Goal: Navigation & Orientation: Find specific page/section

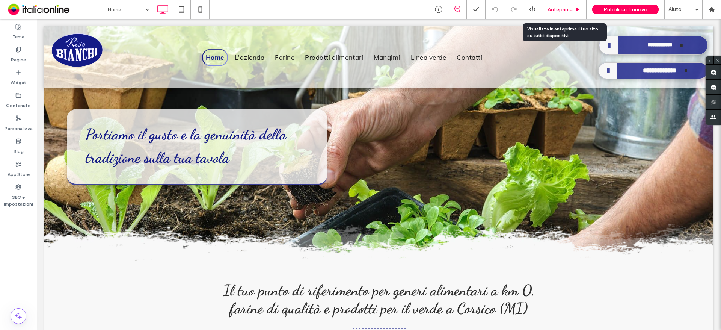
click at [564, 13] on div "Anteprima" at bounding box center [564, 9] width 45 height 19
click at [565, 5] on div "Anteprima" at bounding box center [564, 9] width 45 height 19
click at [559, 12] on span "Anteprima" at bounding box center [560, 9] width 25 height 6
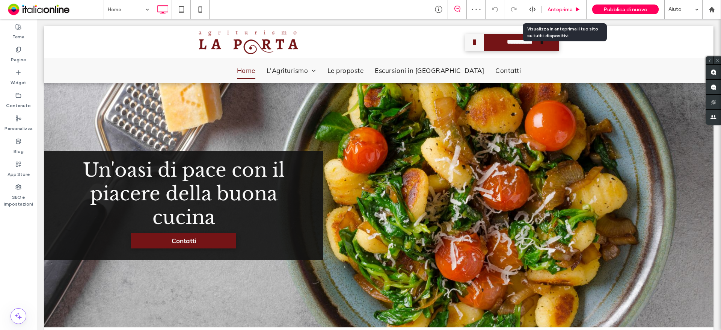
click at [558, 9] on span "Anteprima" at bounding box center [560, 9] width 25 height 6
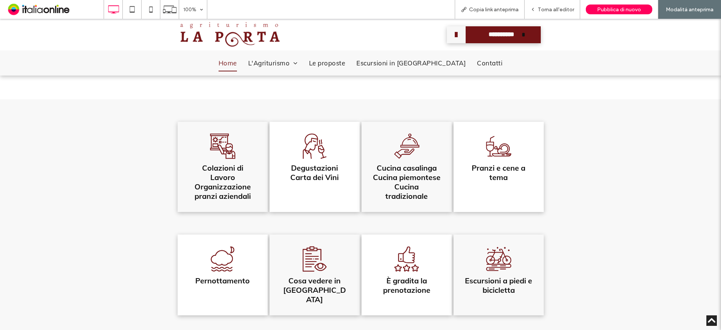
scroll to position [488, 0]
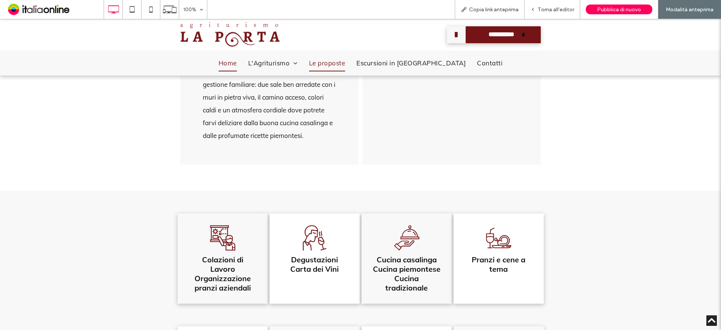
click at [345, 66] on span "Le proposte" at bounding box center [327, 63] width 36 height 17
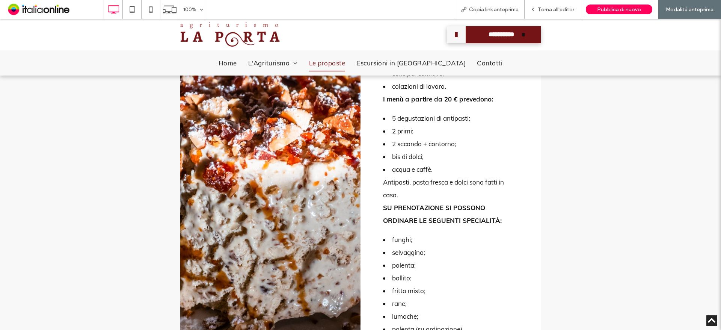
scroll to position [601, 0]
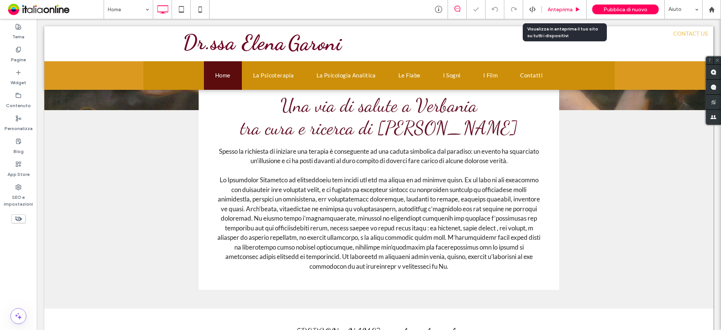
scroll to position [113, 0]
click at [562, 9] on span "Anteprima" at bounding box center [560, 9] width 25 height 6
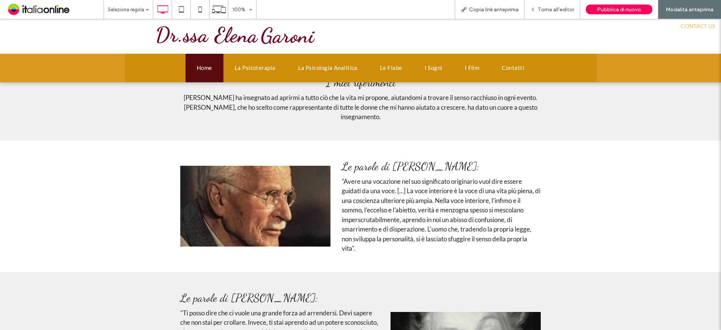
scroll to position [910, 0]
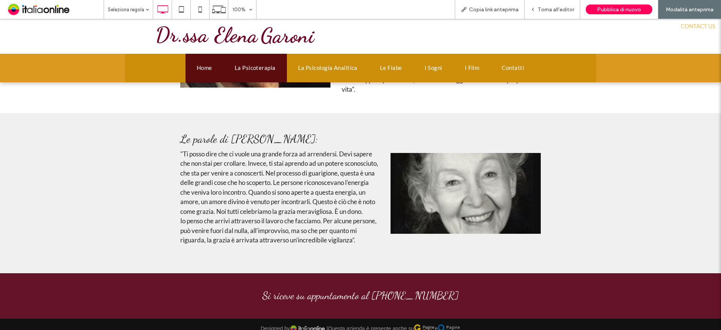
click at [248, 64] on span "La Psicoterapia" at bounding box center [255, 68] width 41 height 10
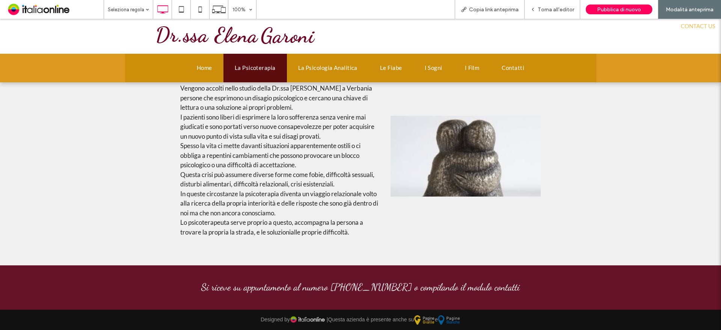
scroll to position [641, 0]
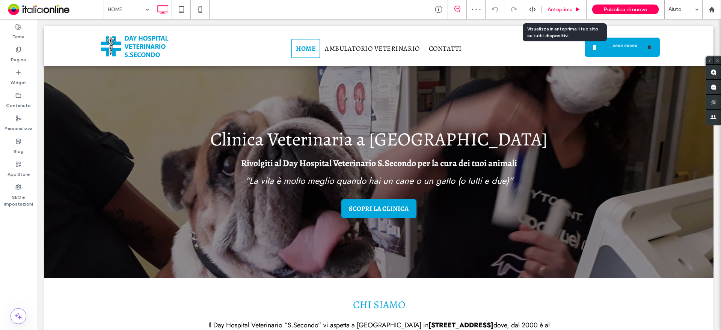
click at [565, 9] on span "Anteprima" at bounding box center [560, 9] width 25 height 6
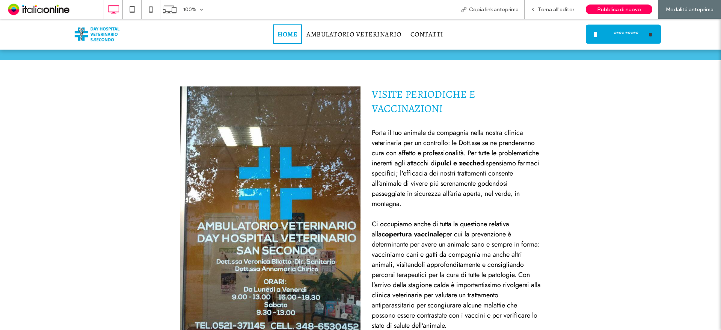
scroll to position [601, 0]
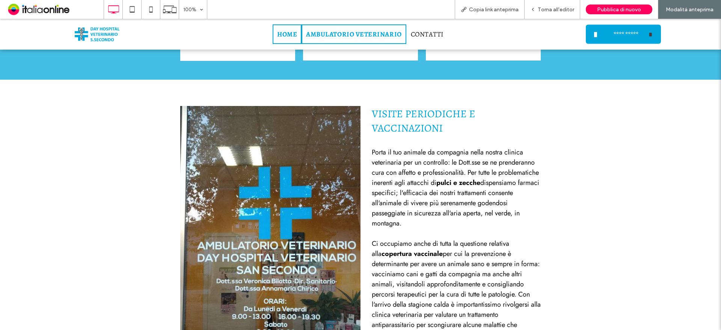
click at [365, 35] on span "AMBULATORIO VETERINARIO" at bounding box center [353, 34] width 95 height 9
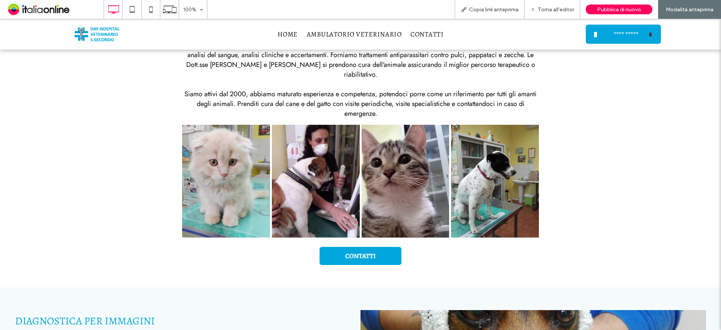
scroll to position [150, 0]
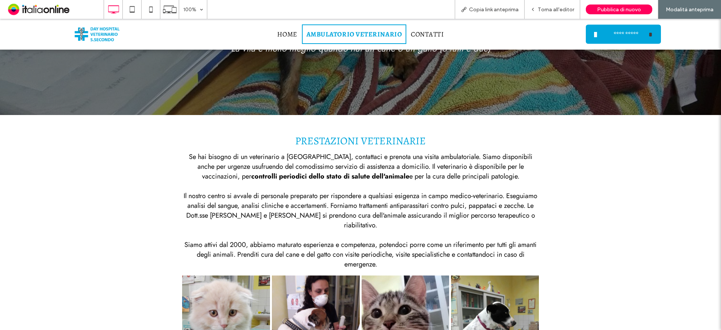
click at [330, 35] on span "AMBULATORIO VETERINARIO" at bounding box center [353, 34] width 95 height 9
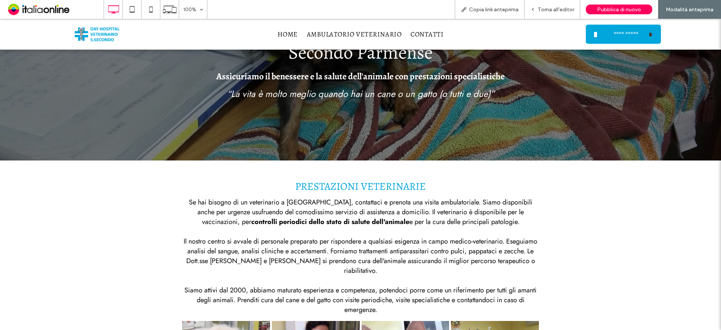
scroll to position [0, 0]
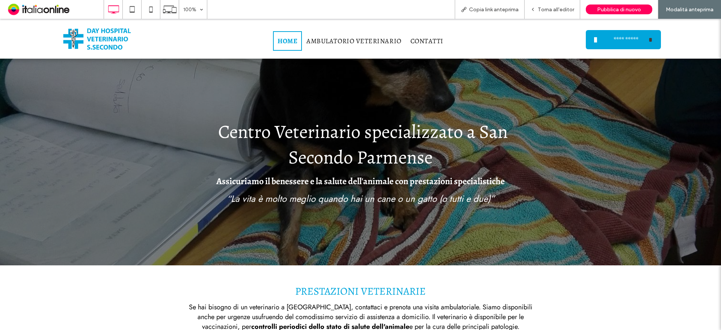
drag, startPoint x: 287, startPoint y: 68, endPoint x: 297, endPoint y: 44, distance: 25.6
click at [297, 44] on link "HOME" at bounding box center [287, 41] width 29 height 20
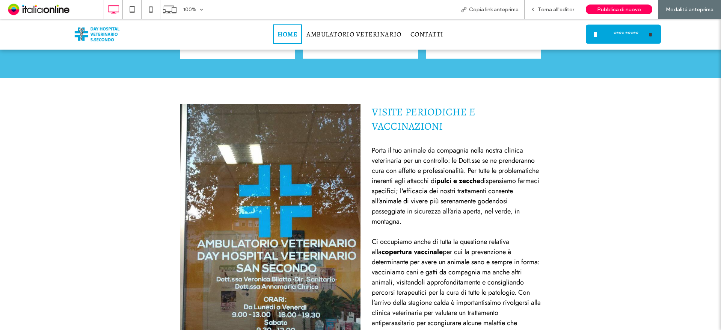
scroll to position [488, 0]
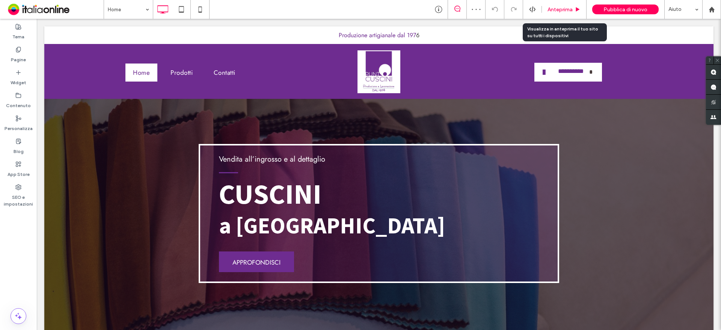
click at [580, 8] on icon at bounding box center [578, 10] width 6 height 6
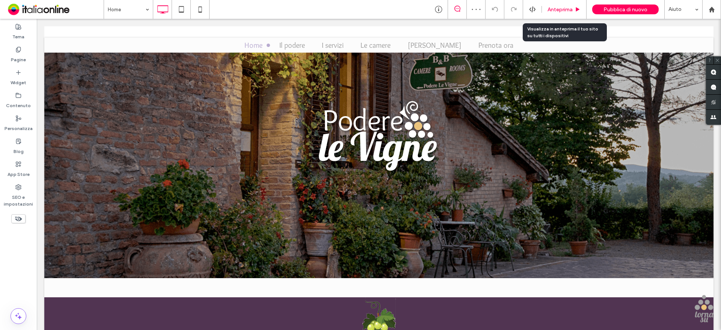
click at [565, 15] on div "Anteprima" at bounding box center [564, 9] width 45 height 19
click at [574, 5] on div "Anteprima" at bounding box center [564, 9] width 45 height 19
click at [578, 7] on icon at bounding box center [578, 10] width 6 height 6
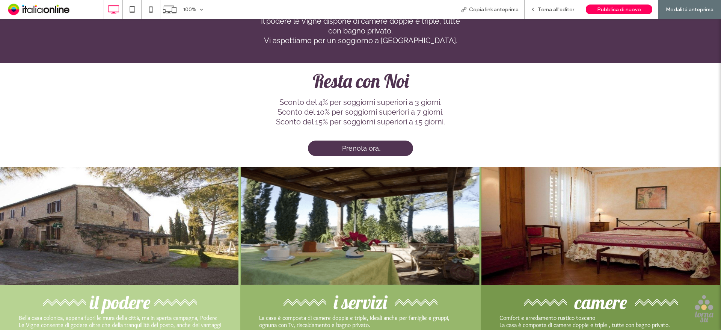
scroll to position [563, 0]
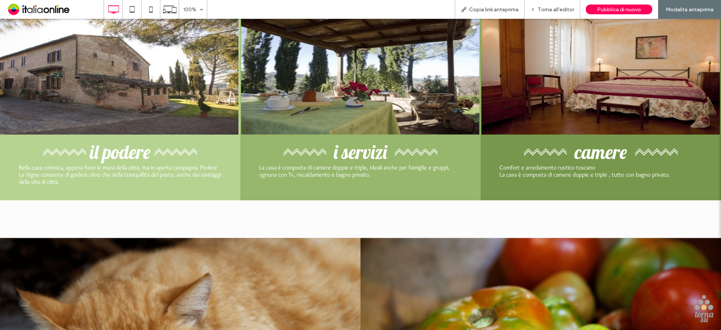
click at [348, 151] on span "i servizi" at bounding box center [360, 152] width 53 height 24
click at [339, 154] on span "i servizi" at bounding box center [360, 152] width 53 height 24
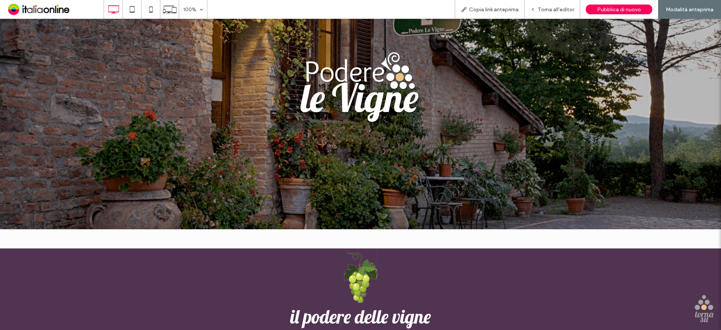
scroll to position [0, 0]
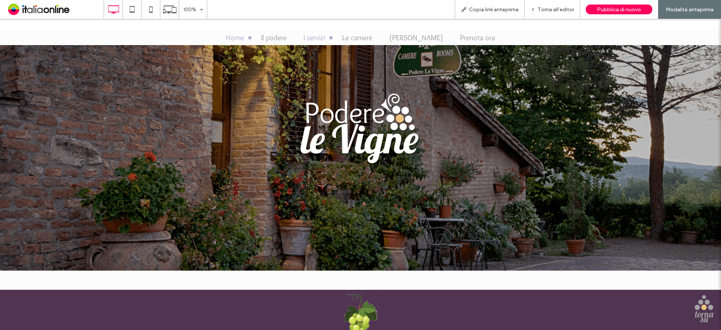
click at [324, 37] on span "I servizi" at bounding box center [314, 37] width 22 height 9
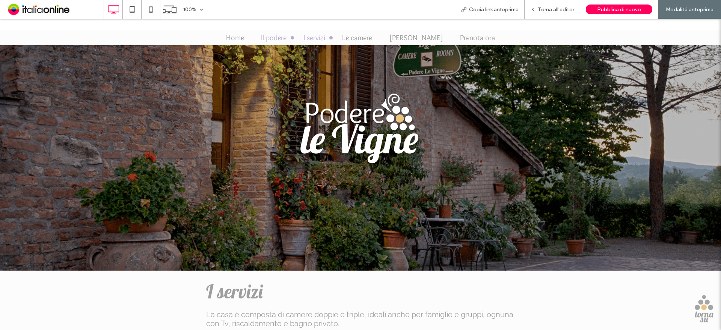
click at [285, 35] on span "Il podere" at bounding box center [274, 37] width 26 height 9
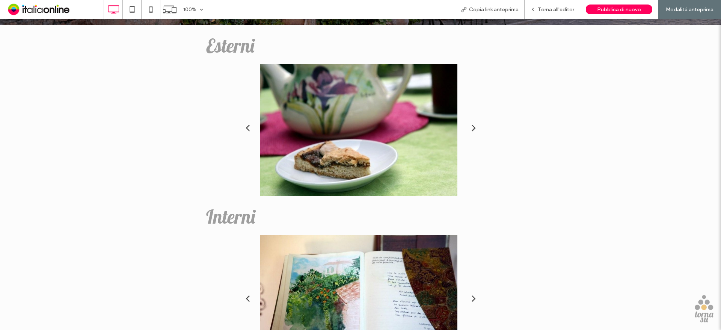
scroll to position [113, 0]
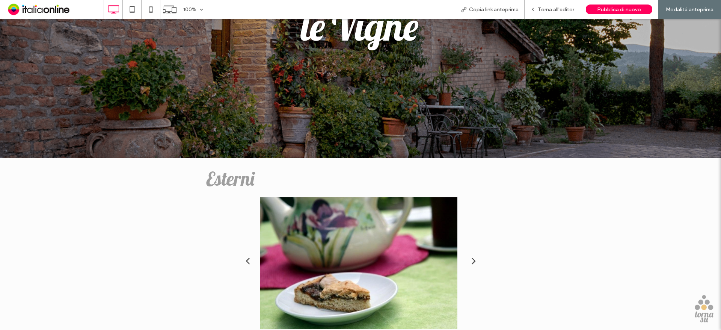
click at [317, 296] on li at bounding box center [358, 262] width 245 height 131
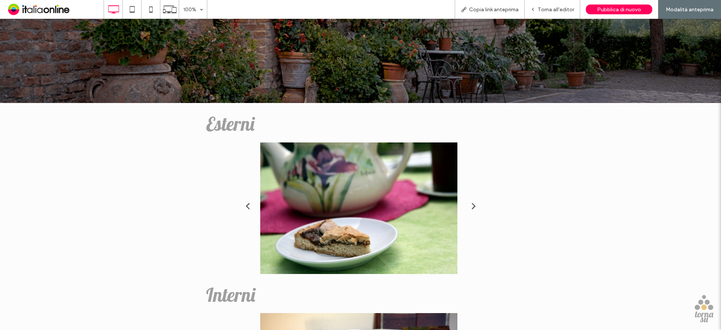
scroll to position [263, 0]
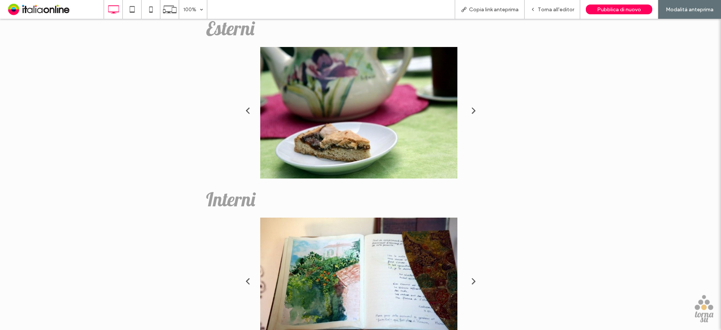
click at [469, 101] on li at bounding box center [358, 112] width 245 height 131
click at [470, 106] on link "Next" at bounding box center [473, 109] width 11 height 11
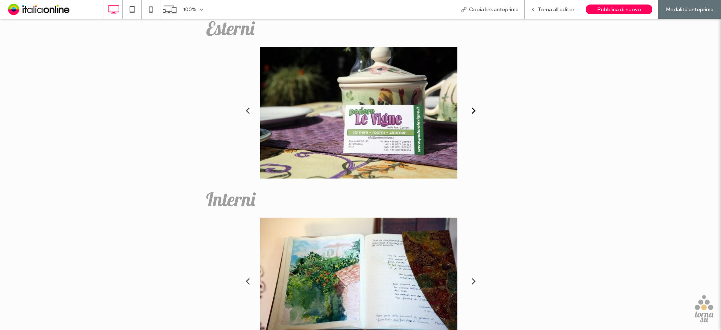
click at [468, 107] on link "Next" at bounding box center [473, 109] width 11 height 11
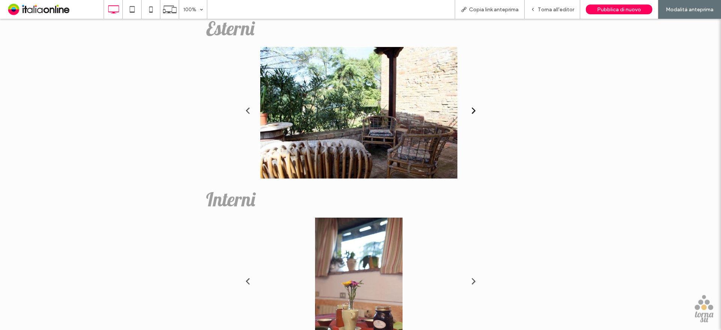
click at [468, 107] on link "Next" at bounding box center [473, 109] width 11 height 11
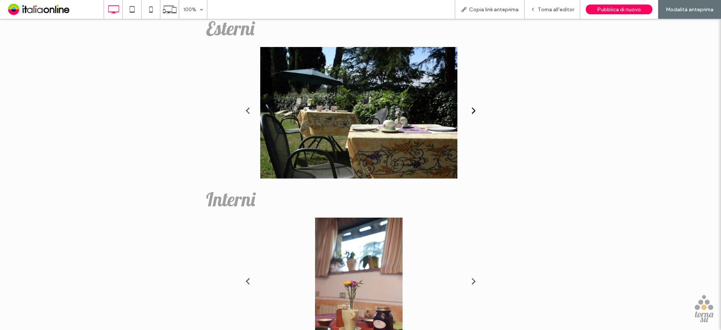
click at [468, 107] on link "Next" at bounding box center [473, 109] width 11 height 11
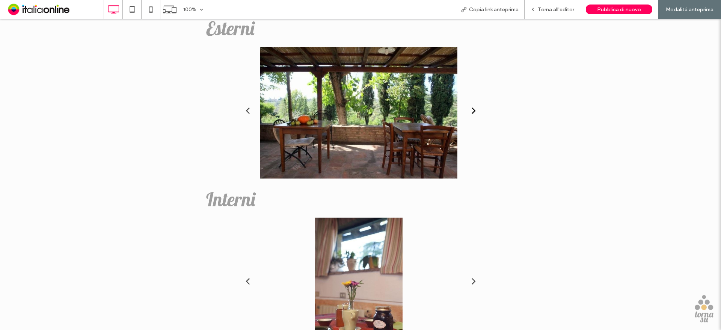
click at [468, 107] on link "Next" at bounding box center [473, 109] width 11 height 11
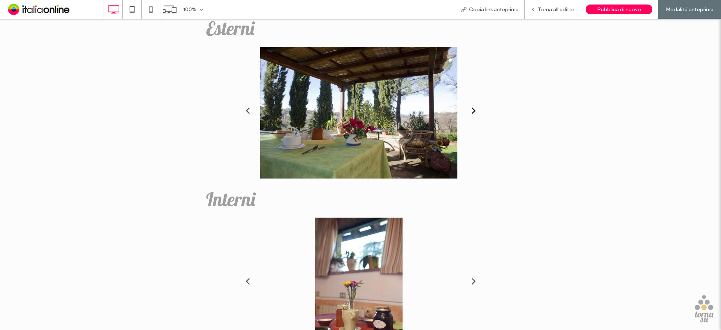
click at [468, 107] on link "Next" at bounding box center [473, 109] width 11 height 11
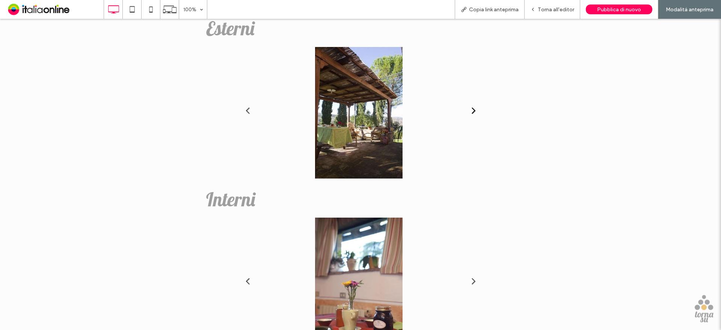
click at [468, 107] on link "Next" at bounding box center [473, 109] width 11 height 11
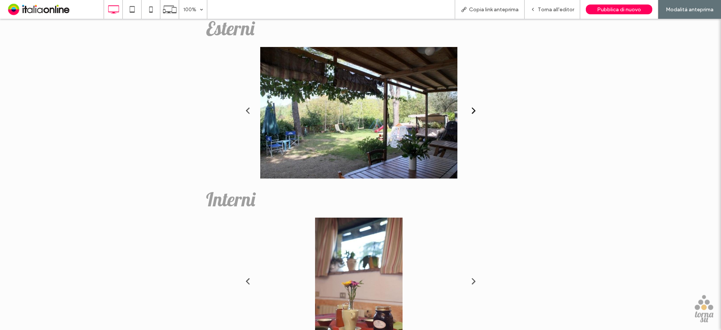
click at [468, 107] on link "Next" at bounding box center [473, 109] width 11 height 11
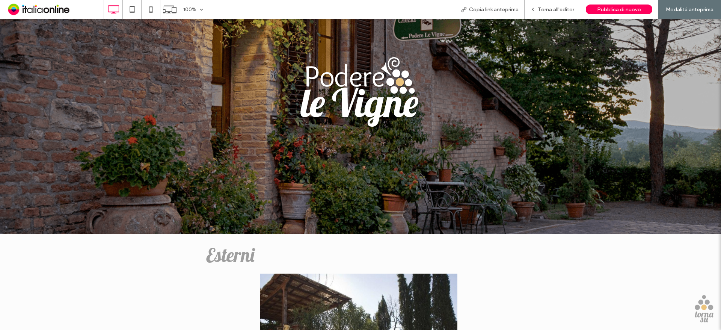
scroll to position [0, 0]
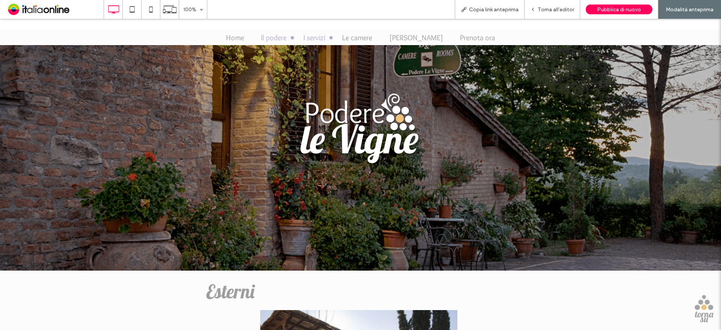
click at [325, 42] on span "I servizi" at bounding box center [314, 37] width 22 height 9
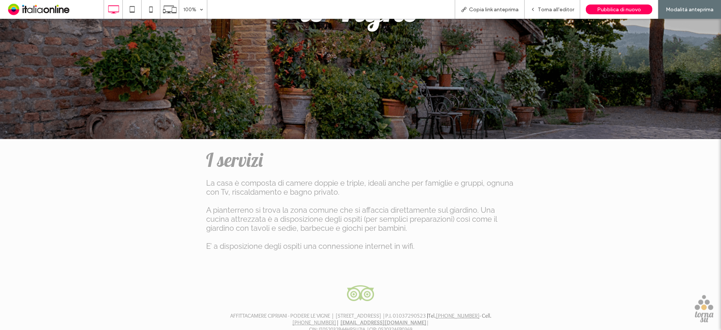
scroll to position [185, 0]
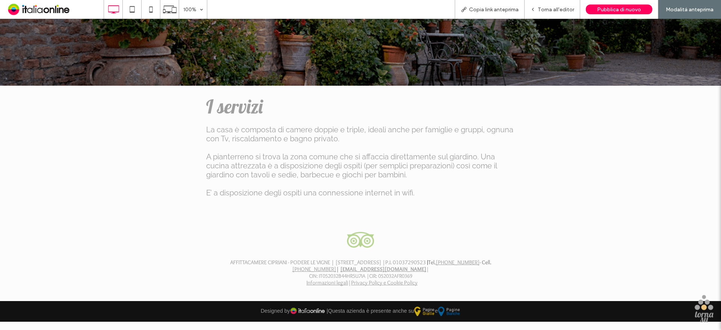
click at [406, 165] on span "A pianterreno si trova la zona comune che si affaccia direttamente sul giardino…" at bounding box center [351, 165] width 291 height 27
click at [559, 13] on div "Torna all'editor" at bounding box center [553, 9] width 56 height 19
click at [549, 9] on span "Torna all'editor" at bounding box center [556, 9] width 36 height 6
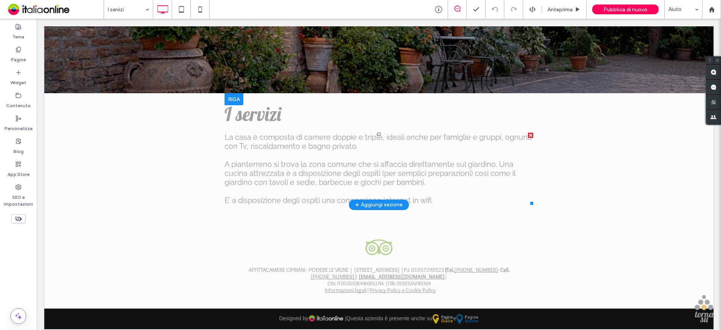
click at [376, 160] on span "A pianterreno si trova la zona comune che si affaccia direttamente sul giardino…" at bounding box center [370, 173] width 291 height 27
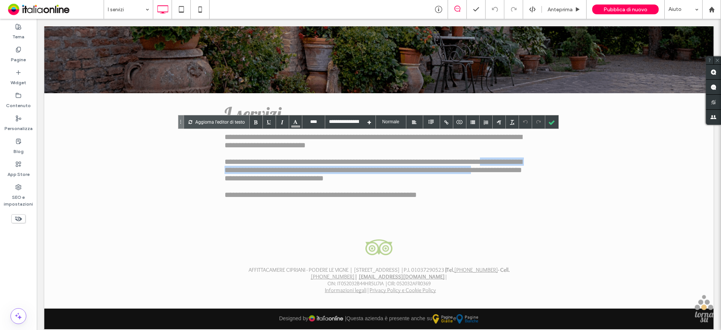
drag, startPoint x: 249, startPoint y: 184, endPoint x: 222, endPoint y: 171, distance: 29.1
click at [225, 171] on span "**********" at bounding box center [373, 170] width 297 height 24
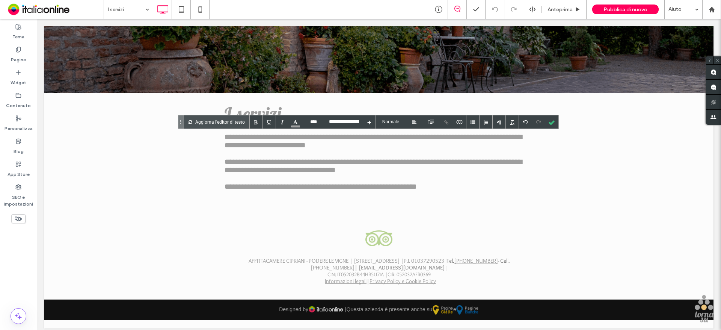
click at [232, 173] on span "**********" at bounding box center [373, 166] width 297 height 16
click at [475, 10] on icon at bounding box center [476, 10] width 8 height 8
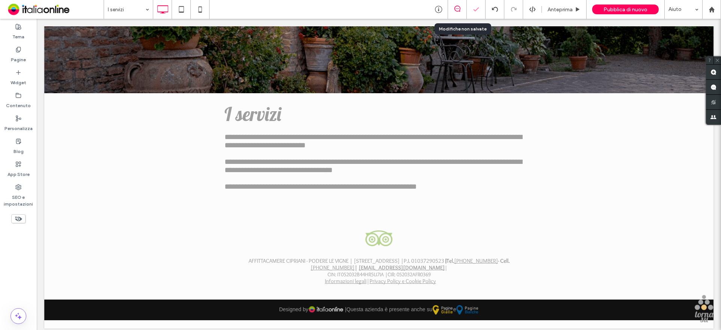
click at [476, 10] on polyline at bounding box center [476, 9] width 5 height 3
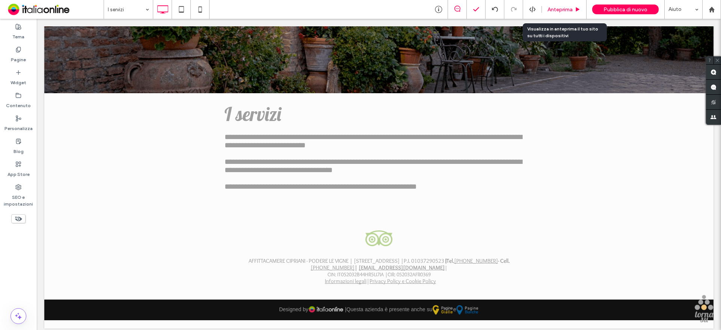
click at [563, 7] on span "Anteprima" at bounding box center [560, 9] width 25 height 6
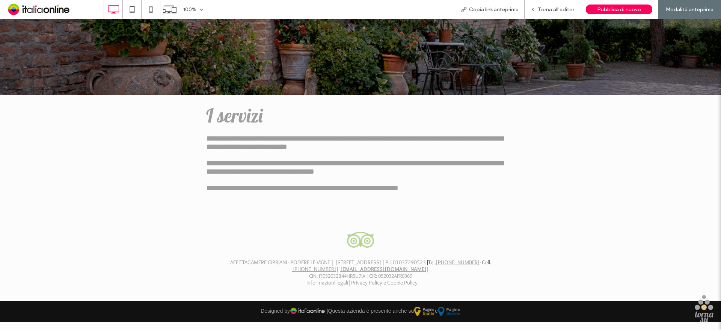
scroll to position [176, 0]
click at [150, 6] on icon at bounding box center [150, 9] width 15 height 15
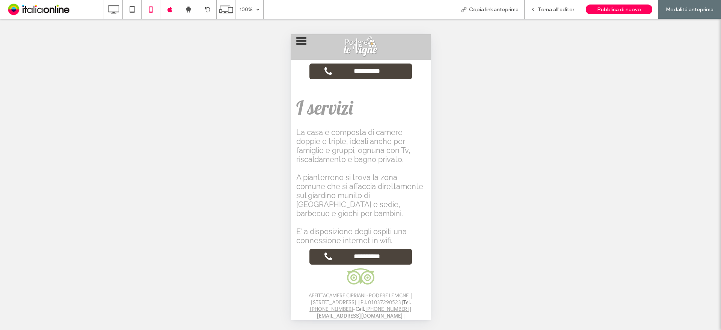
scroll to position [0, 0]
click at [114, 9] on icon at bounding box center [113, 9] width 15 height 15
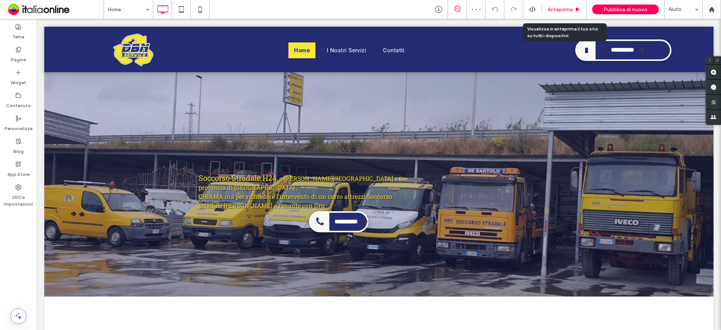
click at [572, 7] on span "Anteprima" at bounding box center [560, 9] width 25 height 6
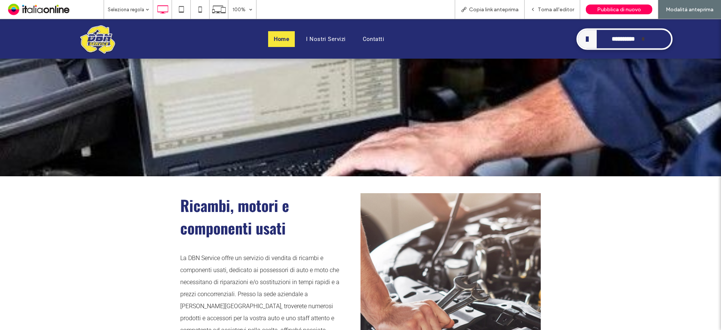
scroll to position [713, 0]
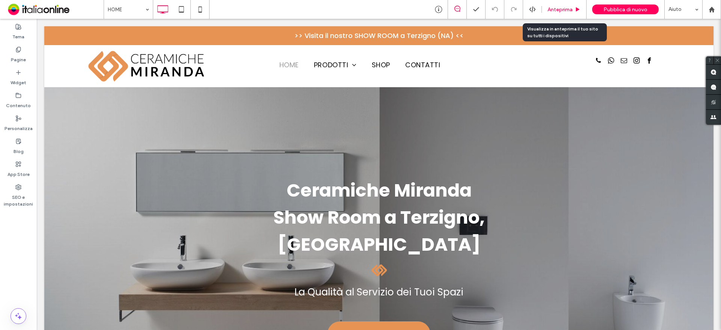
click at [573, 15] on div "Anteprima" at bounding box center [564, 9] width 45 height 19
click at [572, 8] on span "Anteprima" at bounding box center [560, 9] width 25 height 6
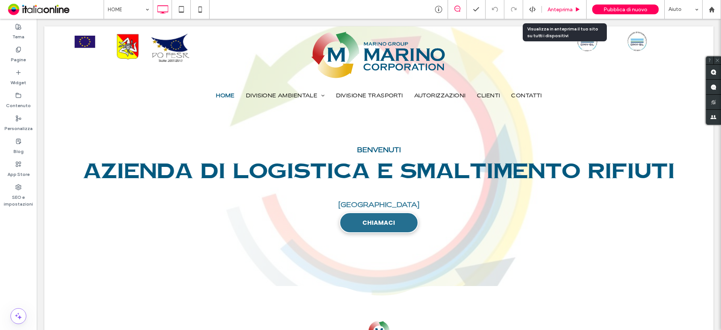
click at [576, 13] on div "Anteprima" at bounding box center [564, 9] width 45 height 19
click at [568, 8] on span "Anteprima" at bounding box center [560, 9] width 25 height 6
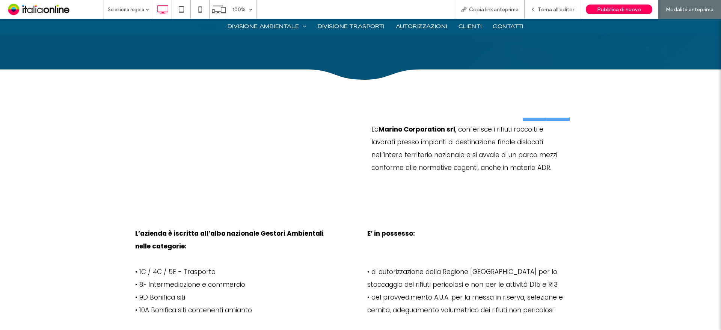
scroll to position [976, 0]
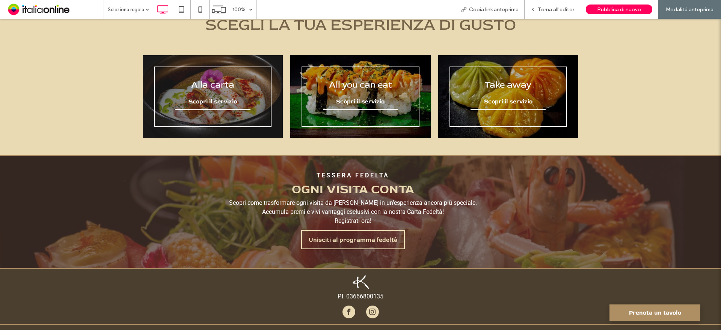
scroll to position [572, 0]
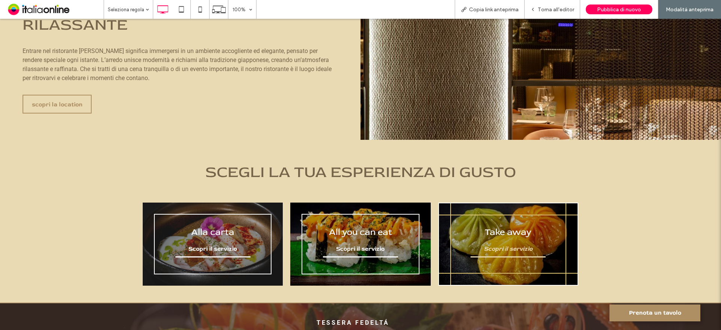
click at [538, 253] on link "Scopri il servizio" at bounding box center [508, 249] width 75 height 16
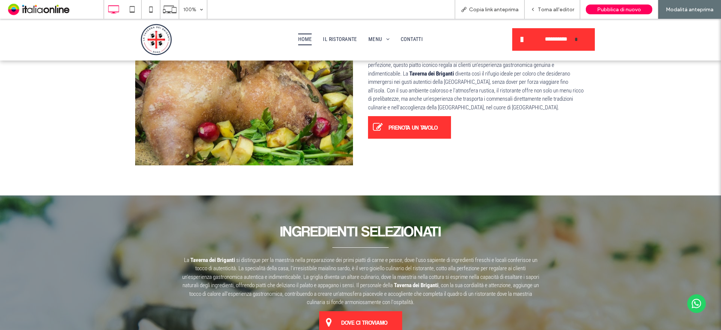
scroll to position [442, 0]
